Goal: Find specific fact: Find specific fact

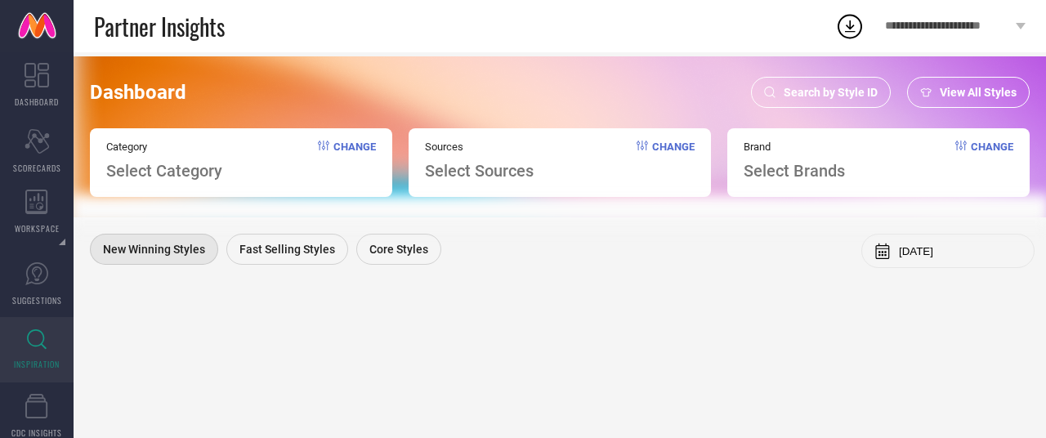
click at [852, 88] on span "Search by Style ID" at bounding box center [831, 92] width 94 height 13
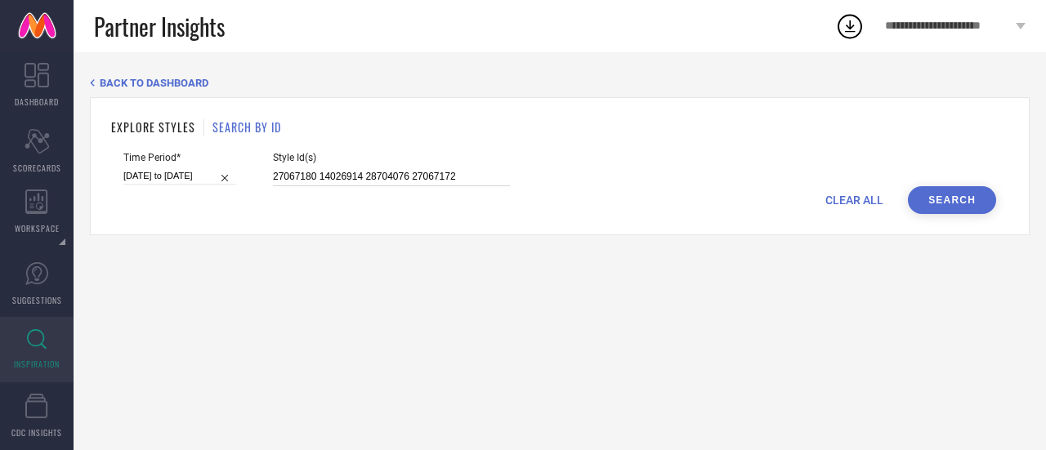
click at [346, 176] on input "27067180 14026914 28704076 27067172" at bounding box center [391, 177] width 237 height 19
paste input "8013212 29141778 28013236 28013176 28013148 28013156 28013164 28013208 28013228…"
type input "28013212 29141778 28013236 28013176 28013148 28013156 28013164 28013208 2801322…"
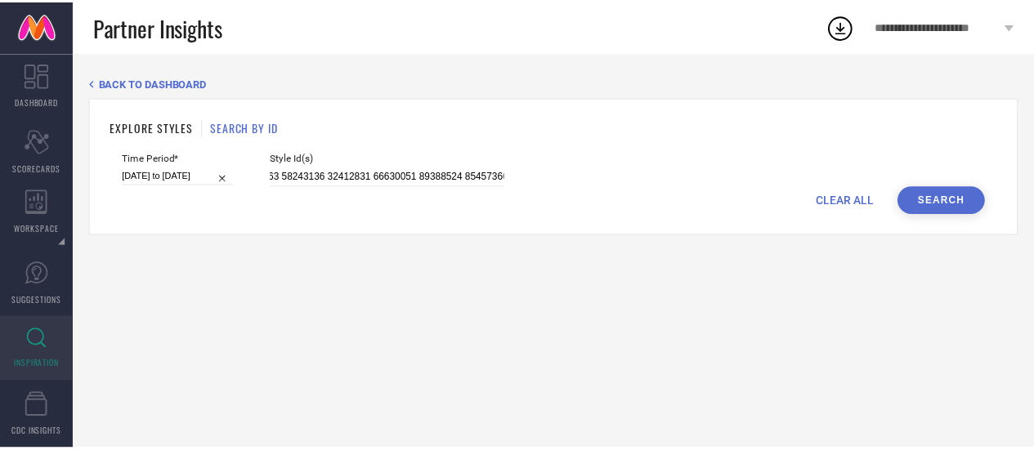
scroll to position [0, 0]
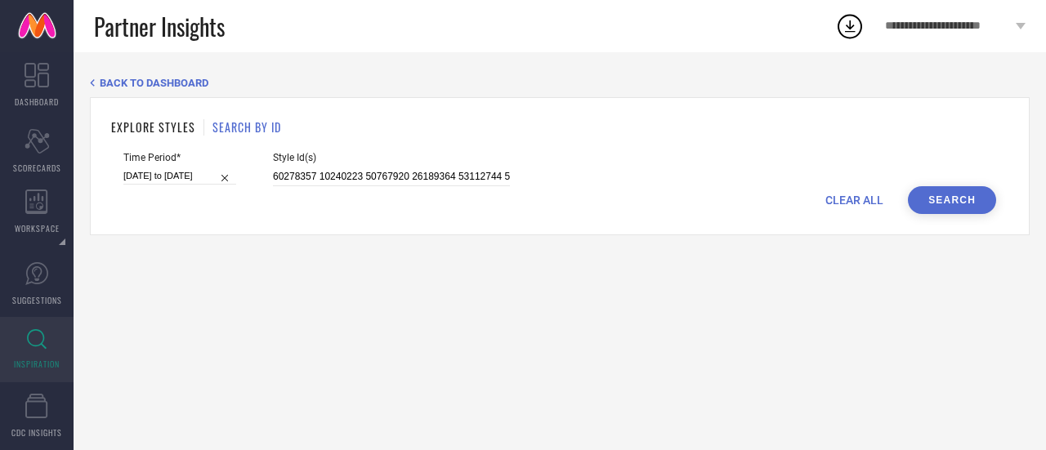
click at [992, 200] on button "Search" at bounding box center [952, 200] width 88 height 28
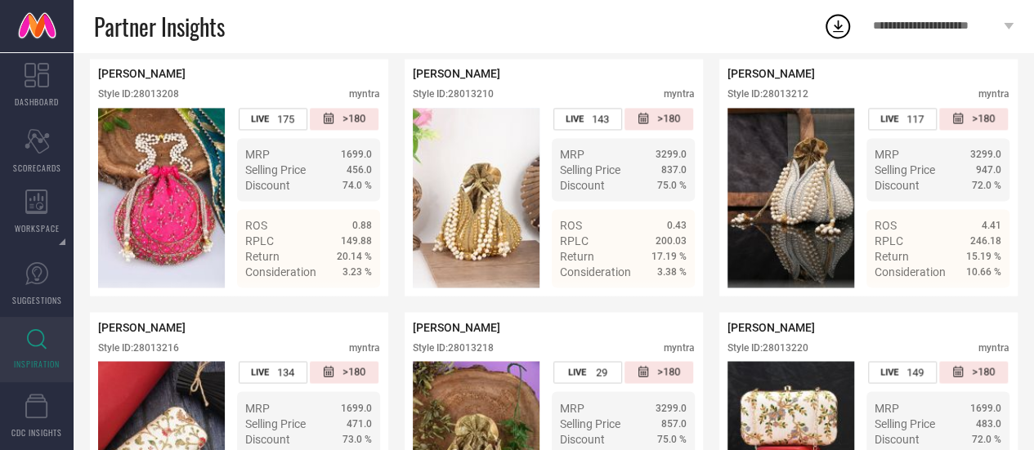
scroll to position [1234, 0]
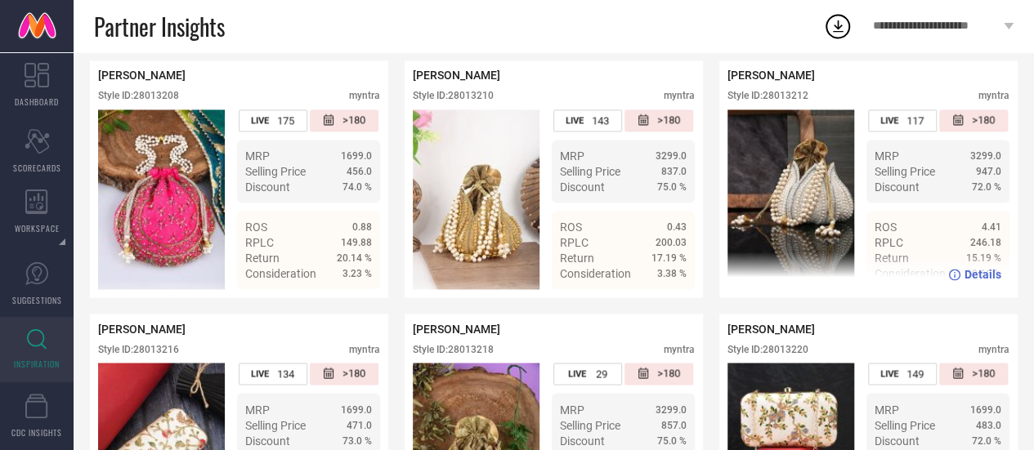
click at [780, 101] on div "Style ID: 28013212" at bounding box center [767, 95] width 81 height 11
copy div "28013212"
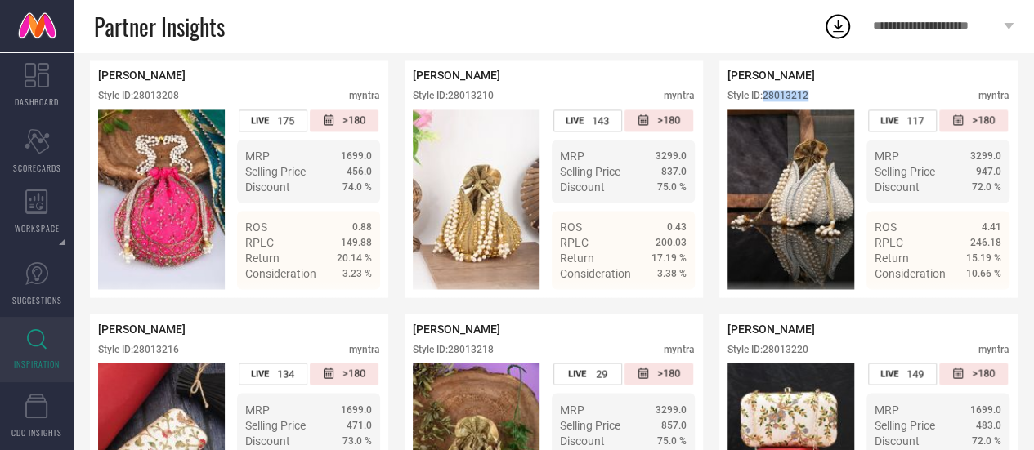
scroll to position [1190, 0]
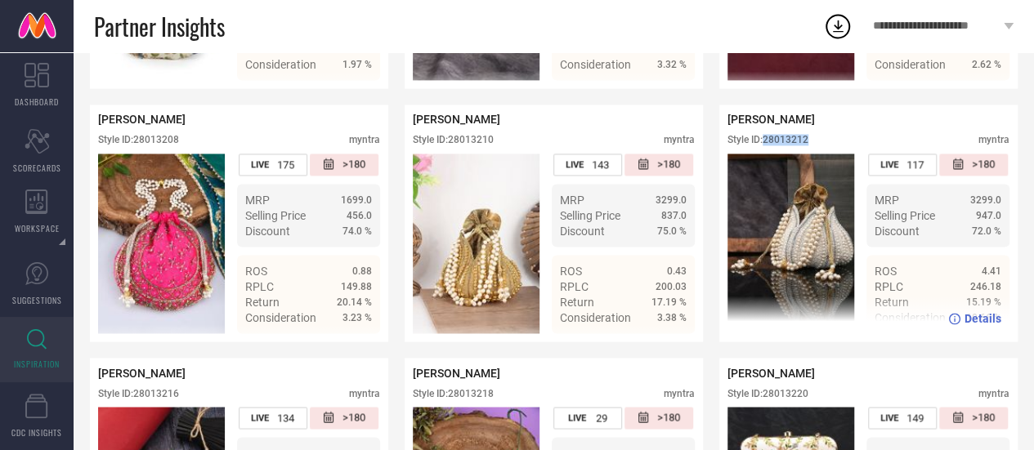
click at [785, 145] on div "Style ID: 28013212" at bounding box center [767, 139] width 81 height 11
